Goal: Check status: Check status

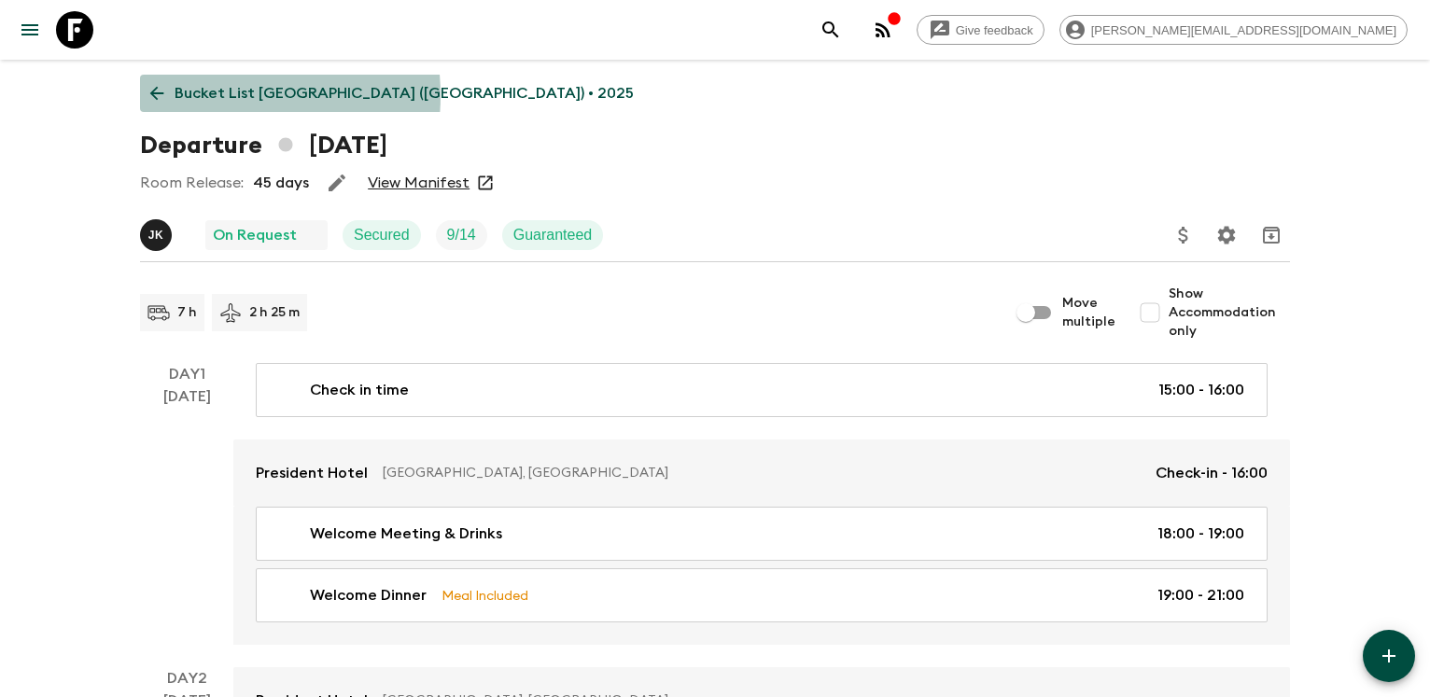
click at [192, 95] on p "Bucket List [GEOGRAPHIC_DATA] ([GEOGRAPHIC_DATA]) • 2025" at bounding box center [404, 93] width 459 height 22
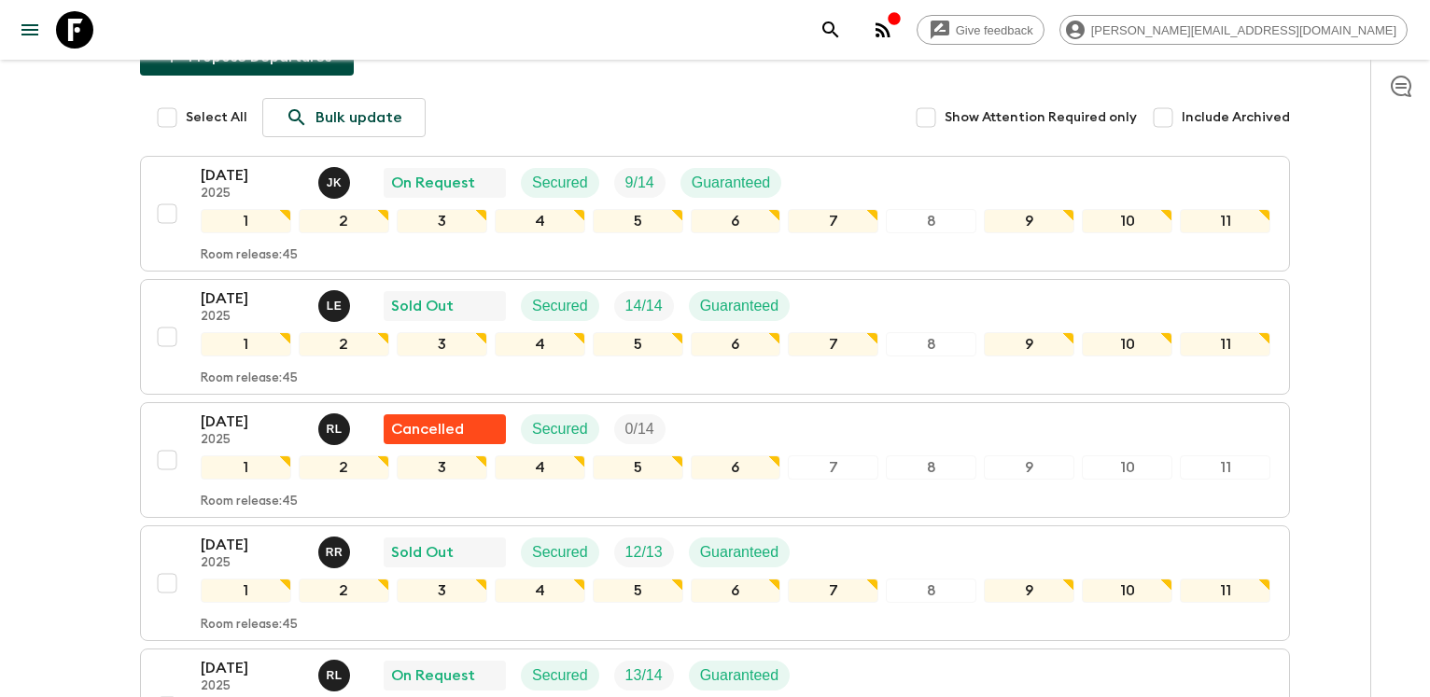
scroll to position [286, 0]
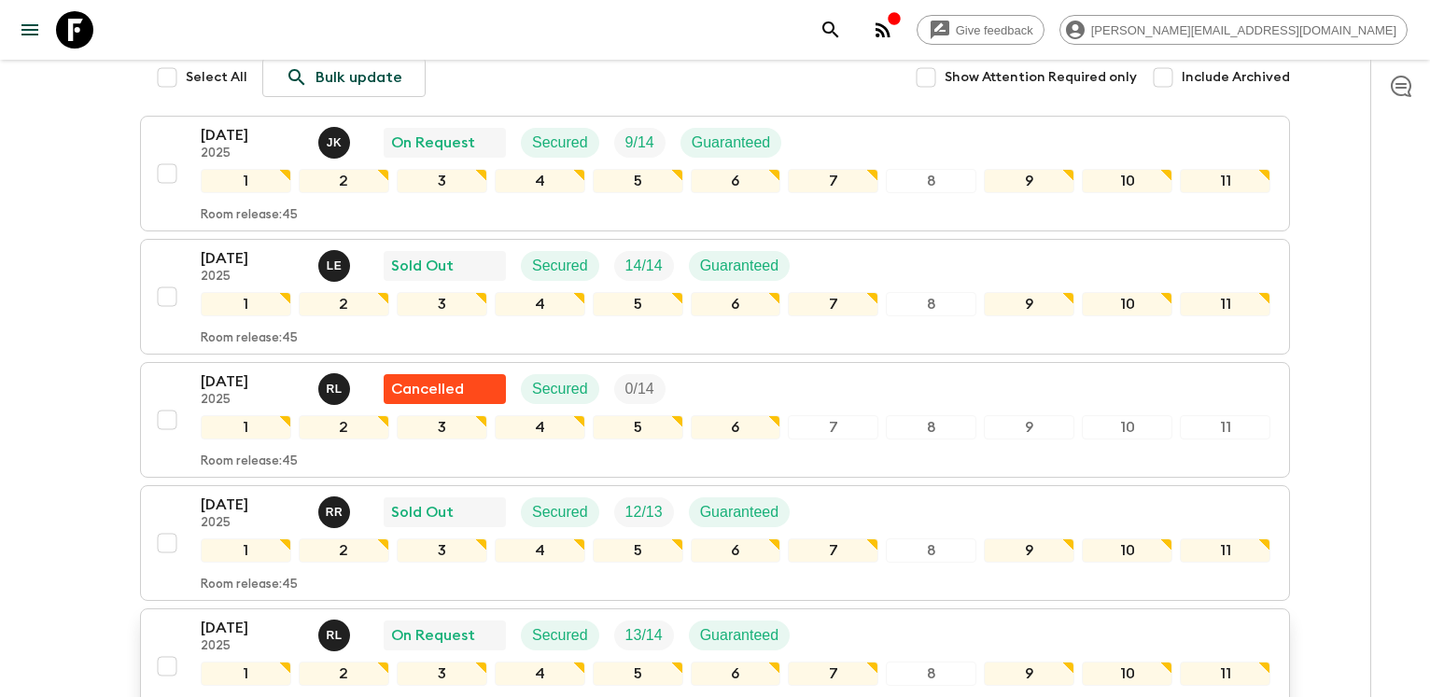
click at [237, 617] on p "[DATE]" at bounding box center [252, 628] width 103 height 22
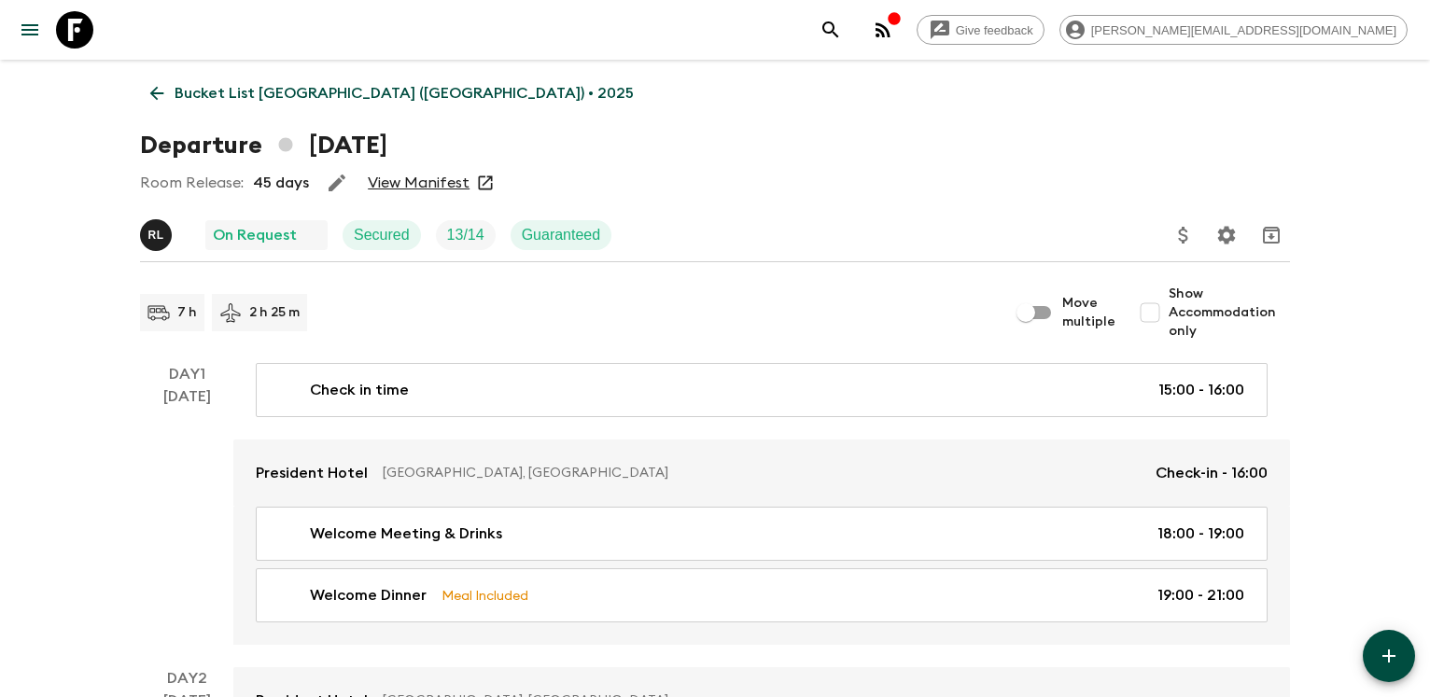
click at [409, 181] on link "View Manifest" at bounding box center [419, 183] width 102 height 19
click at [152, 92] on icon at bounding box center [157, 94] width 14 height 14
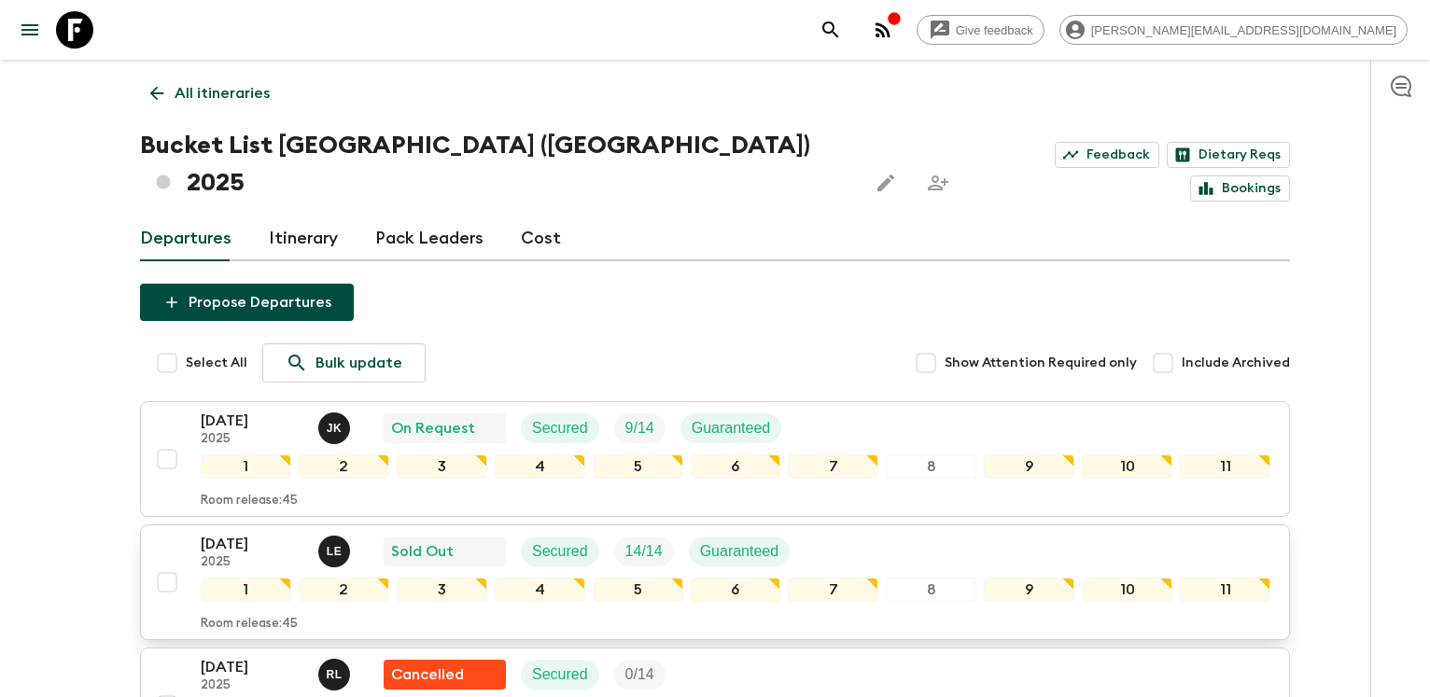
scroll to position [190, 0]
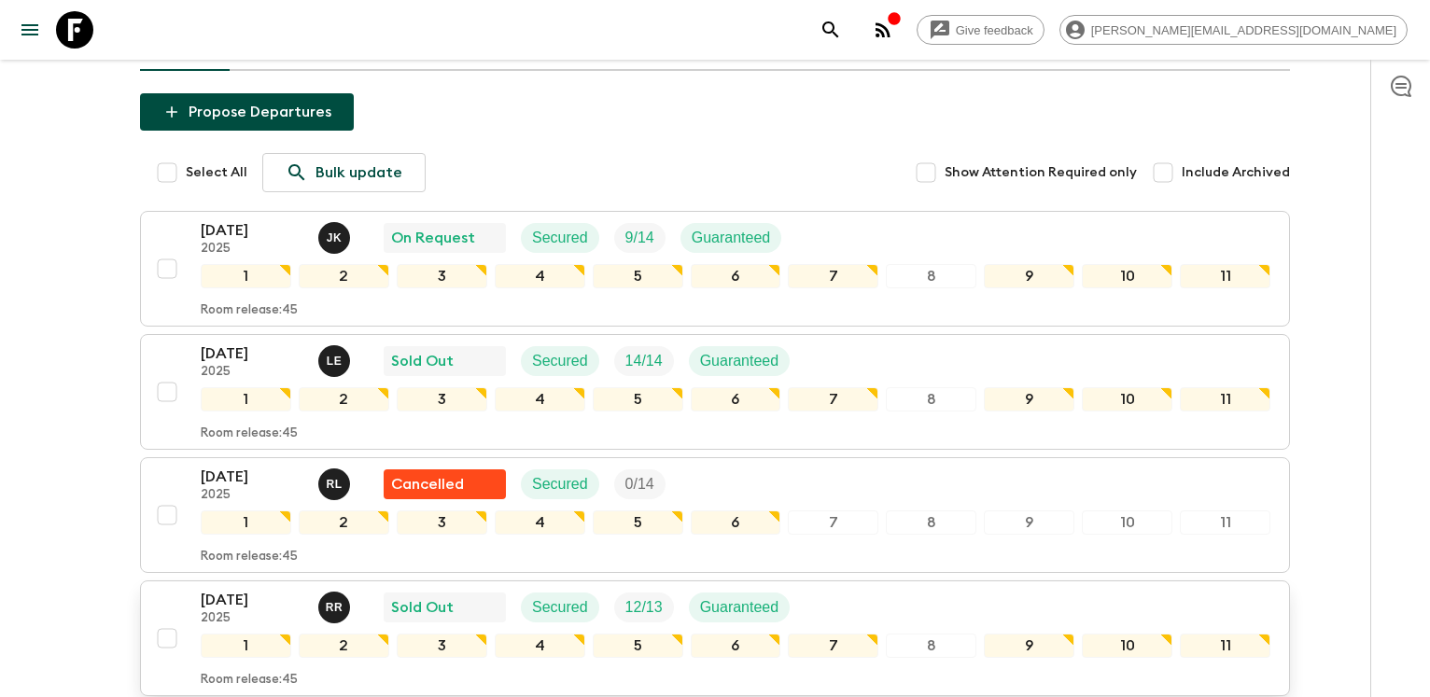
click at [233, 589] on p "[DATE]" at bounding box center [252, 600] width 103 height 22
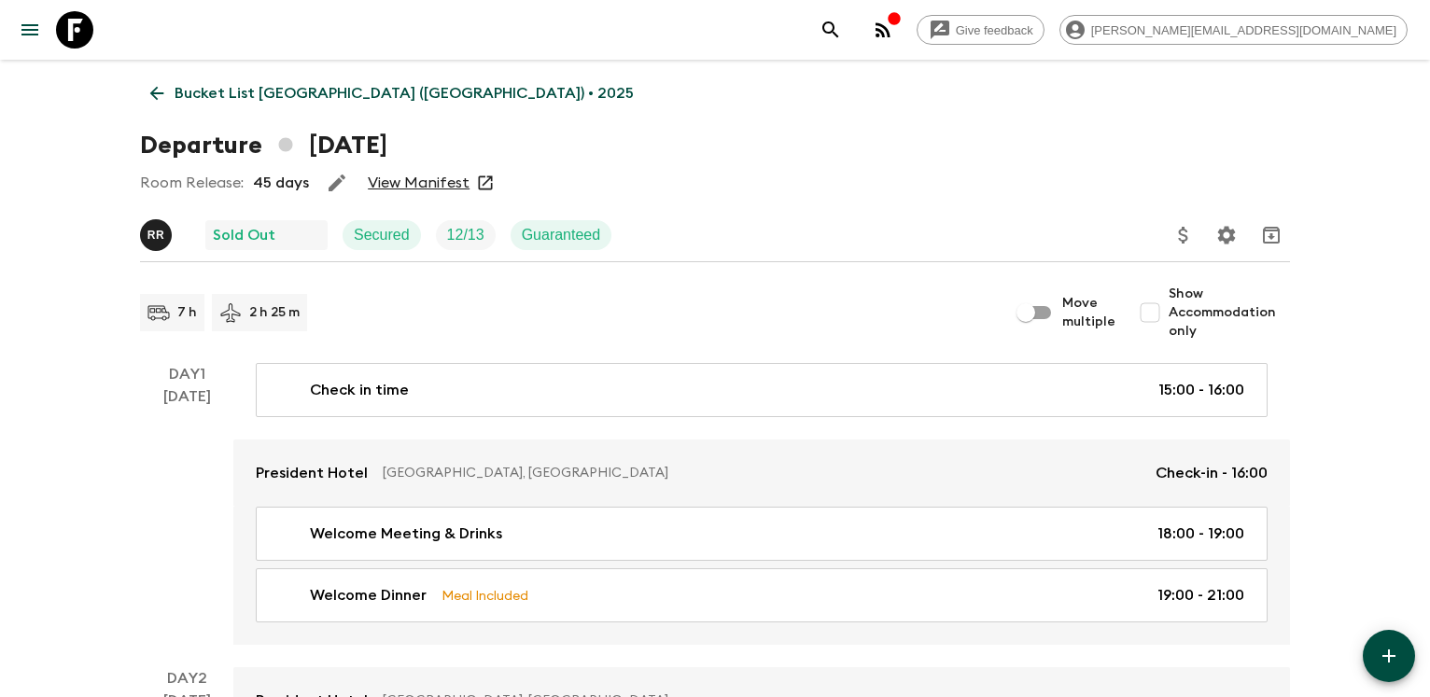
click at [413, 175] on link "View Manifest" at bounding box center [419, 183] width 102 height 19
